Goal: Navigation & Orientation: Find specific page/section

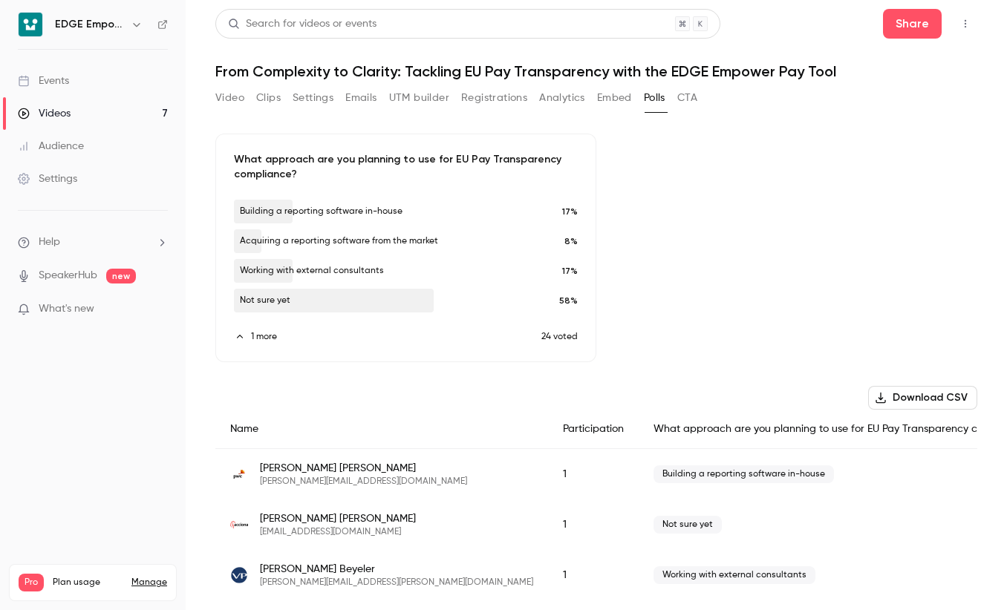
scroll to position [1074, 0]
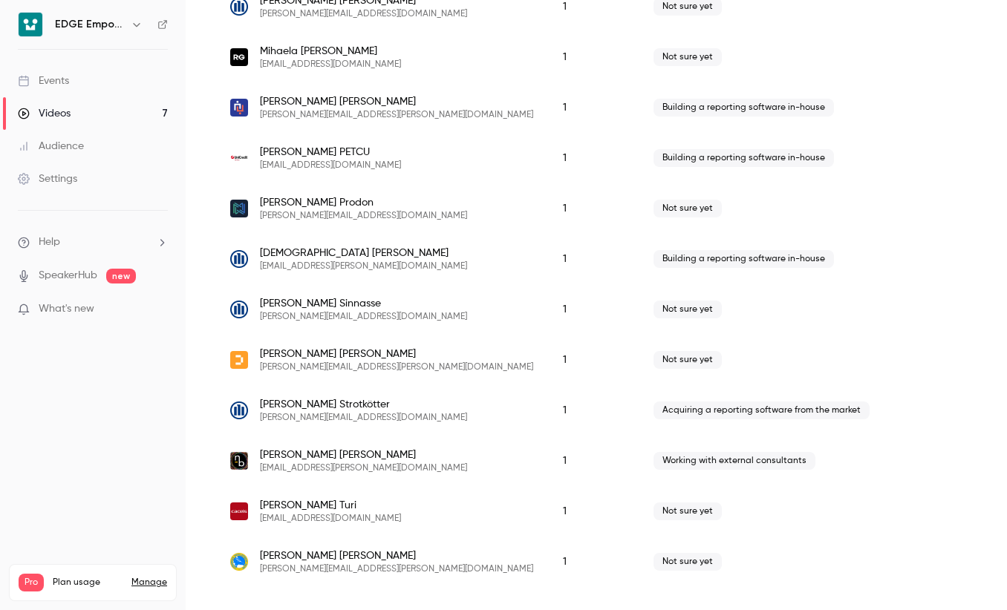
click at [97, 79] on link "Events" at bounding box center [93, 81] width 186 height 33
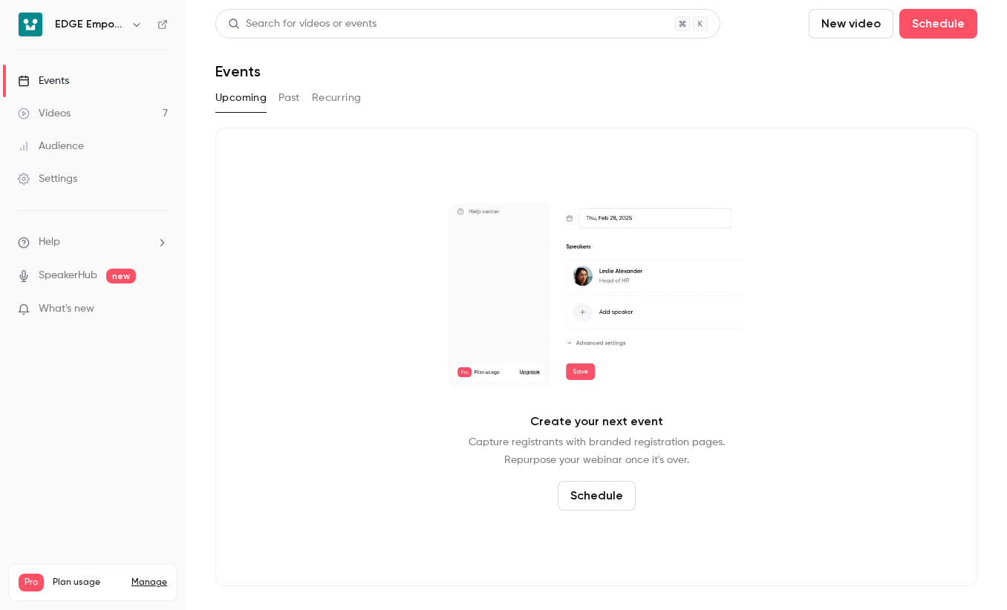
click at [100, 112] on link "Videos 7" at bounding box center [93, 113] width 186 height 33
